Goal: Information Seeking & Learning: Learn about a topic

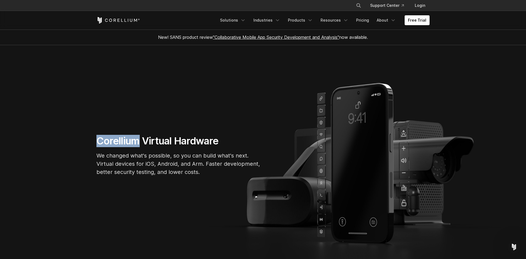
drag, startPoint x: 94, startPoint y: 141, endPoint x: 139, endPoint y: 142, distance: 45.2
click at [139, 142] on div "Corellium Virtual Hardware We changed what's possible, so you can build what's …" at bounding box center [178, 158] width 175 height 46
click at [367, 18] on link "Pricing" at bounding box center [362, 20] width 19 height 10
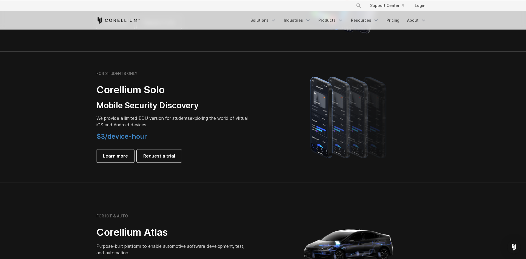
scroll to position [335, 0]
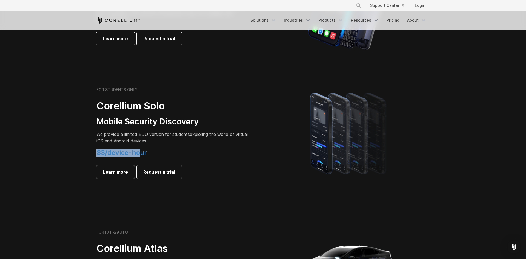
drag, startPoint x: 108, startPoint y: 152, endPoint x: 141, endPoint y: 153, distance: 32.0
click at [140, 153] on div "FOR STUDENTS ONLY Corellium Solo Mobile Security Discovery We provide a limited…" at bounding box center [177, 132] width 172 height 91
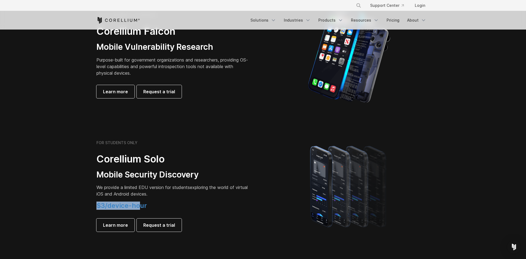
scroll to position [279, 0]
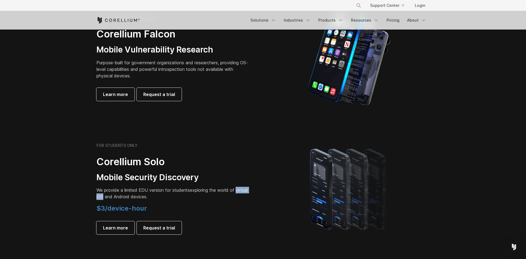
drag, startPoint x: 97, startPoint y: 197, endPoint x: 117, endPoint y: 199, distance: 19.9
click at [117, 199] on p "We provide a limited EDU version for students exploring the world of virtual iO…" at bounding box center [172, 193] width 153 height 13
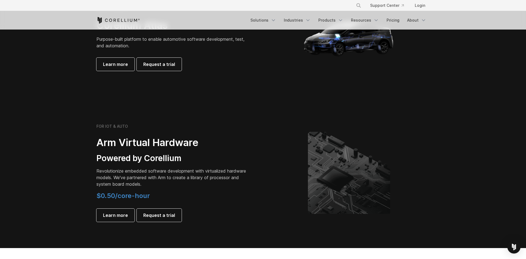
scroll to position [531, 0]
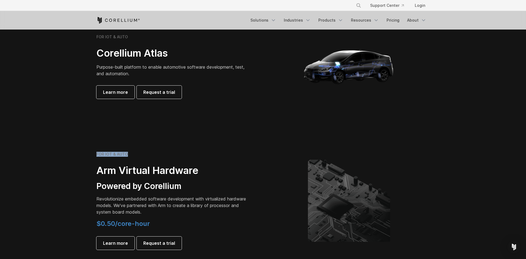
drag, startPoint x: 119, startPoint y: 154, endPoint x: 85, endPoint y: 154, distance: 34.8
click at [85, 154] on section "FOR IOT & AUTO Arm Virtual Hardware Powered by Corellium Revolutionize embedded…" at bounding box center [263, 205] width 526 height 142
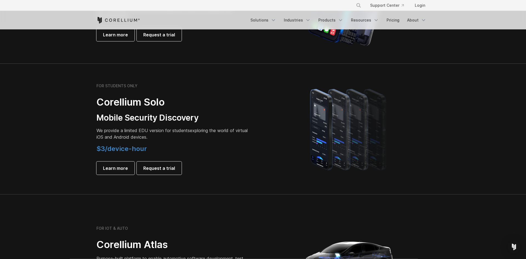
scroll to position [335, 0]
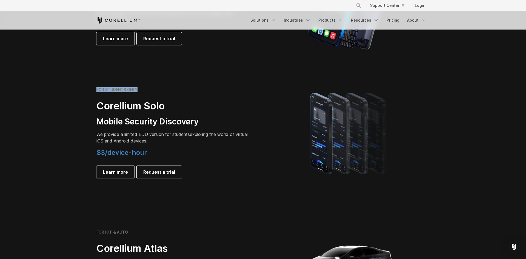
drag, startPoint x: 150, startPoint y: 89, endPoint x: 183, endPoint y: 99, distance: 34.2
click at [89, 86] on section "FOR STUDENTS ONLY Corellium Solo Mobile Security Discovery We provide a limited…" at bounding box center [263, 133] width 526 height 131
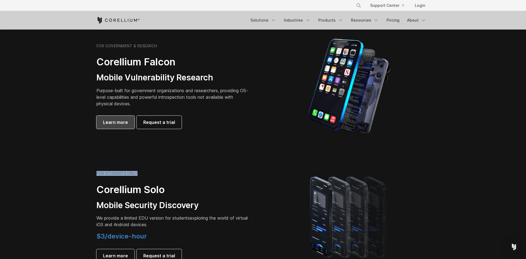
click at [107, 121] on span "Learn more" at bounding box center [115, 122] width 25 height 7
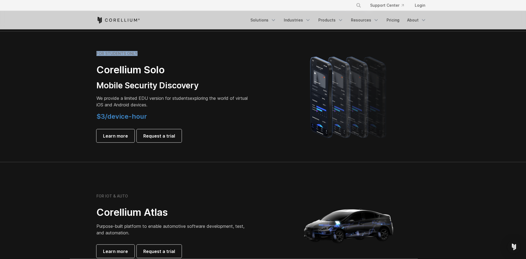
scroll to position [363, 0]
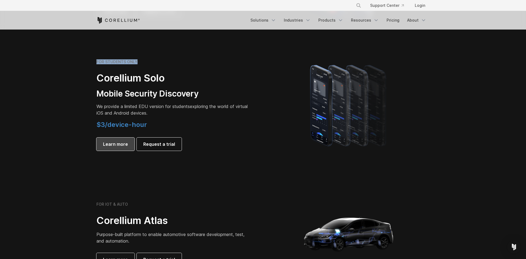
click at [105, 147] on span "Learn more" at bounding box center [115, 144] width 25 height 7
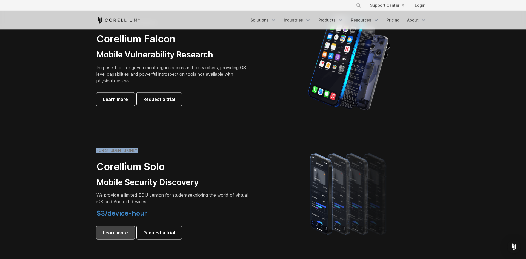
scroll to position [251, 0]
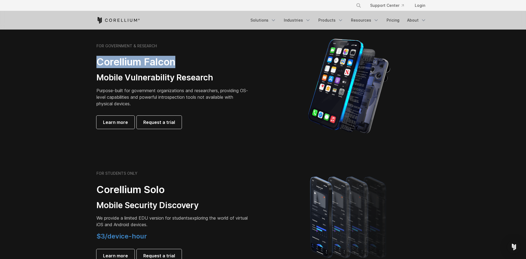
drag, startPoint x: 181, startPoint y: 59, endPoint x: 73, endPoint y: 61, distance: 107.4
click at [73, 61] on section "FOR GOVERNMENT & RESEARCH Corellium Falcon Mobile Vulnerability Research Purpos…" at bounding box center [263, 86] width 526 height 131
copy h2 "Corellium Falcon"
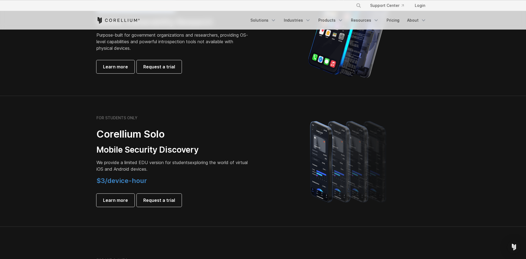
scroll to position [307, 0]
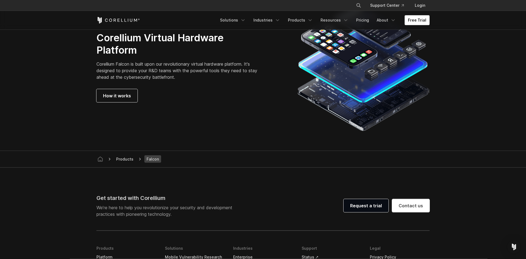
scroll to position [1565, 0]
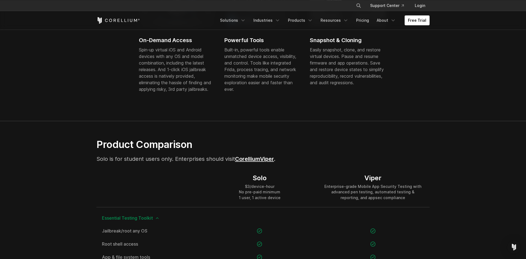
scroll to position [307, 0]
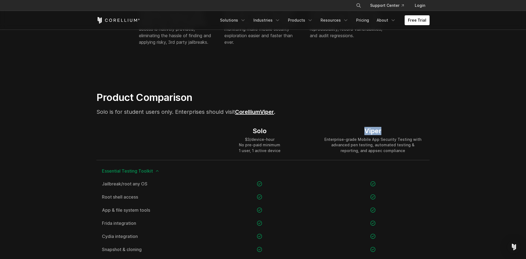
drag, startPoint x: 384, startPoint y: 131, endPoint x: 333, endPoint y: 125, distance: 52.1
click at [333, 125] on div "Viper Enterprise-grade Mobile App Security Testing with advanced pen testing, a…" at bounding box center [372, 140] width 113 height 39
copy div "Viper"
